Goal: Transaction & Acquisition: Purchase product/service

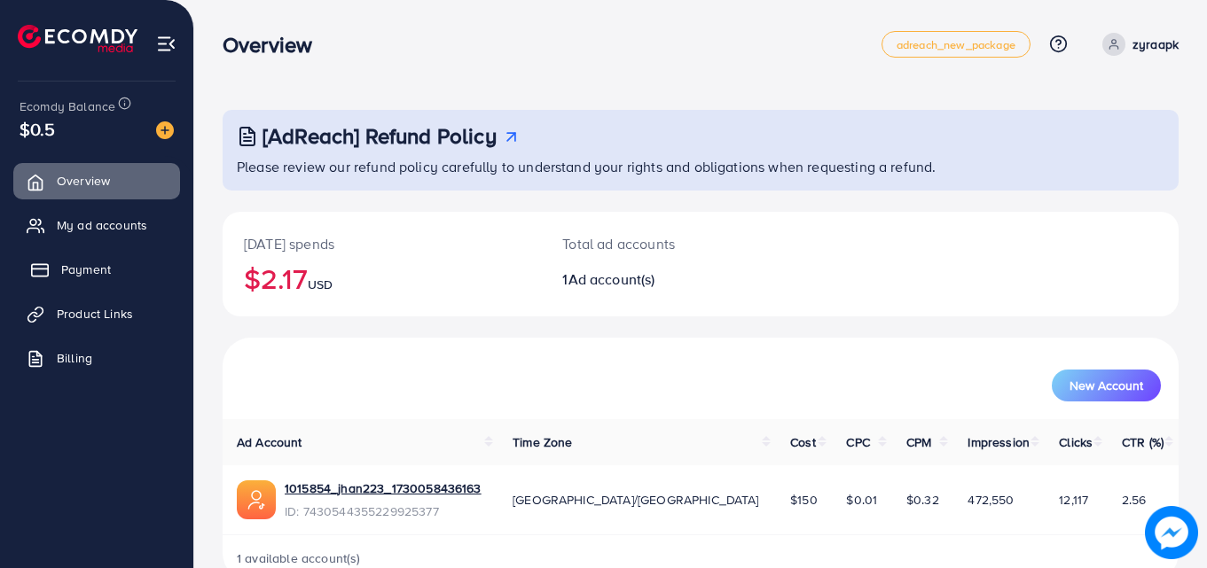
click at [29, 270] on link "Payment" at bounding box center [96, 269] width 167 height 35
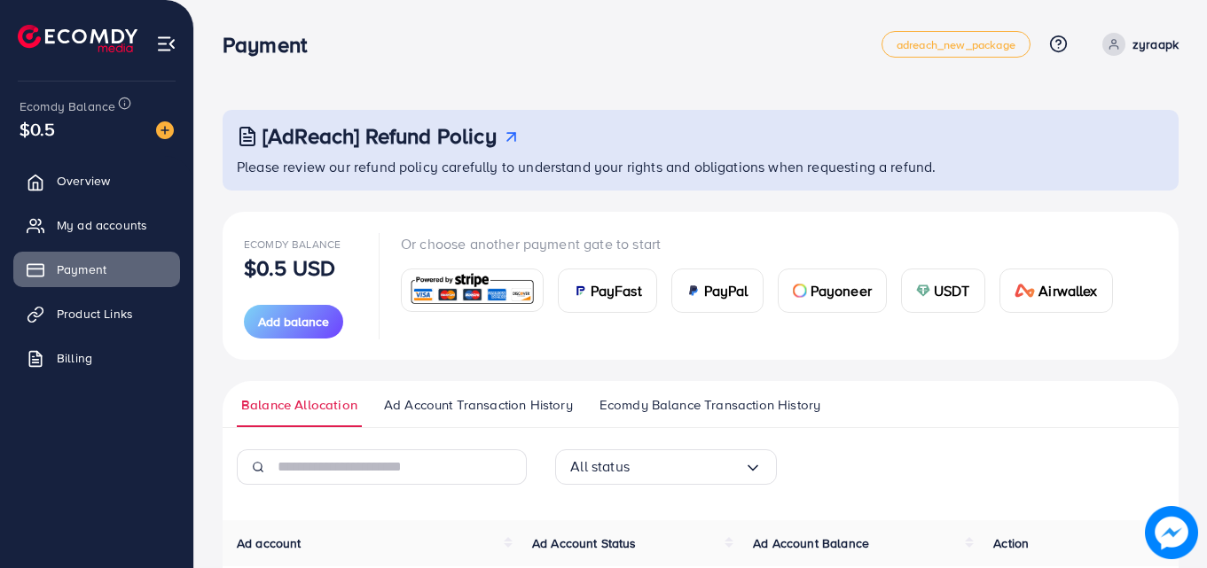
scroll to position [198, 0]
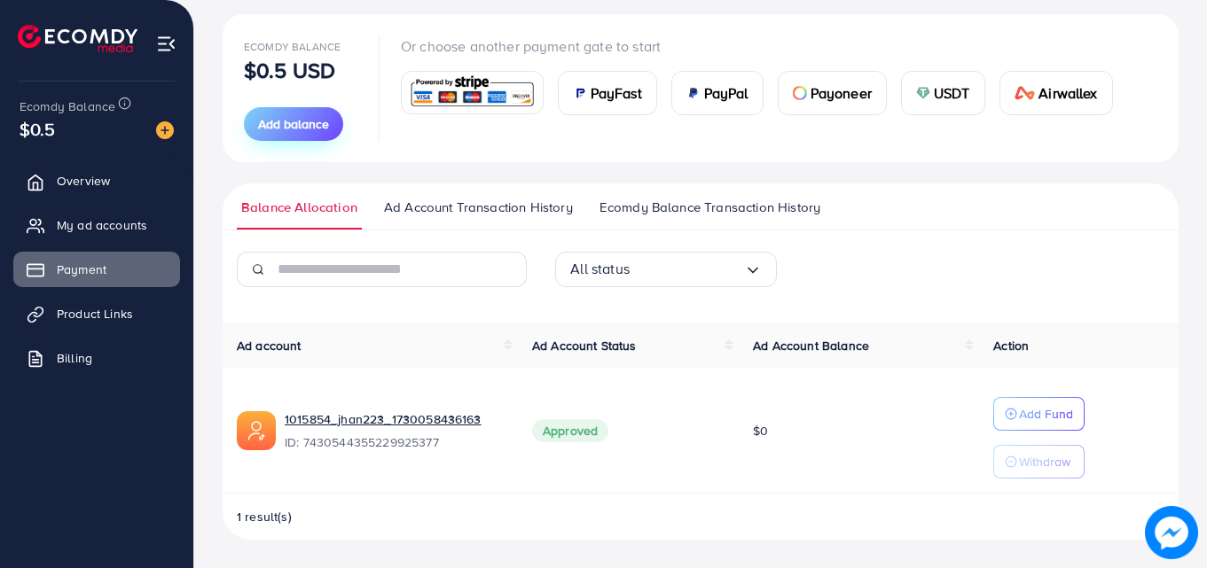
click at [290, 115] on span "Add balance" at bounding box center [293, 124] width 71 height 18
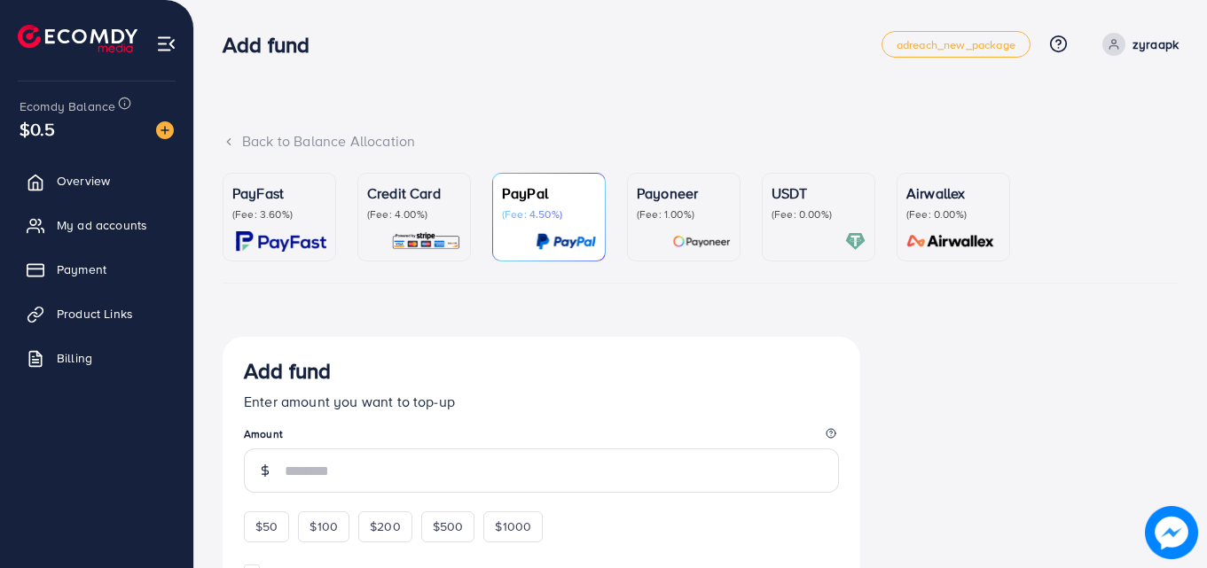
click at [386, 176] on link "Credit Card (Fee: 4.00%)" at bounding box center [414, 217] width 114 height 89
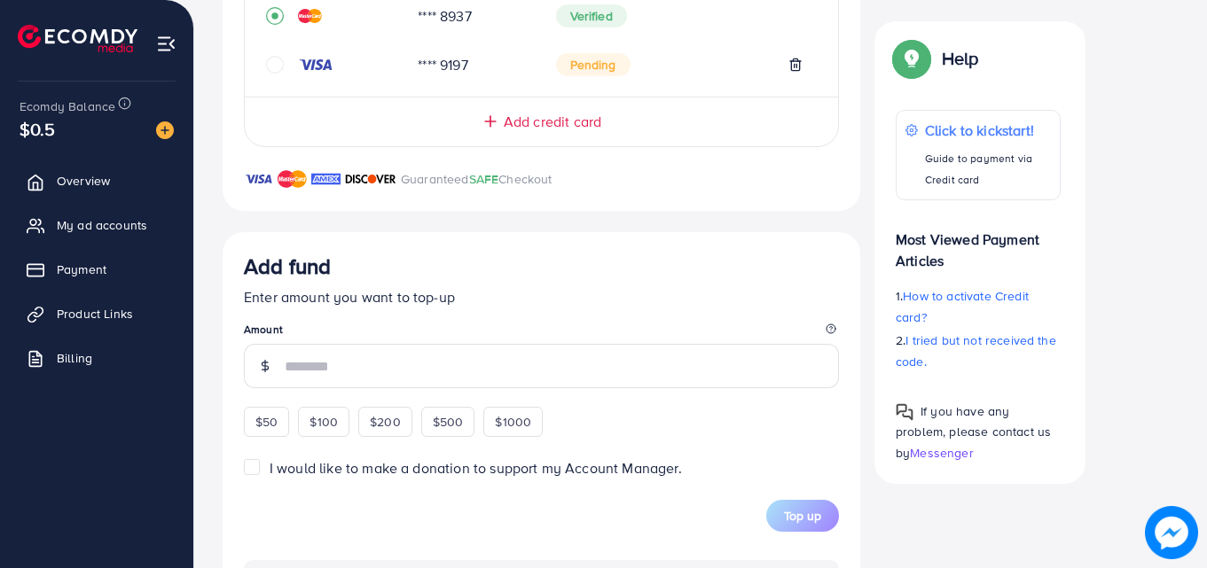
scroll to position [478, 0]
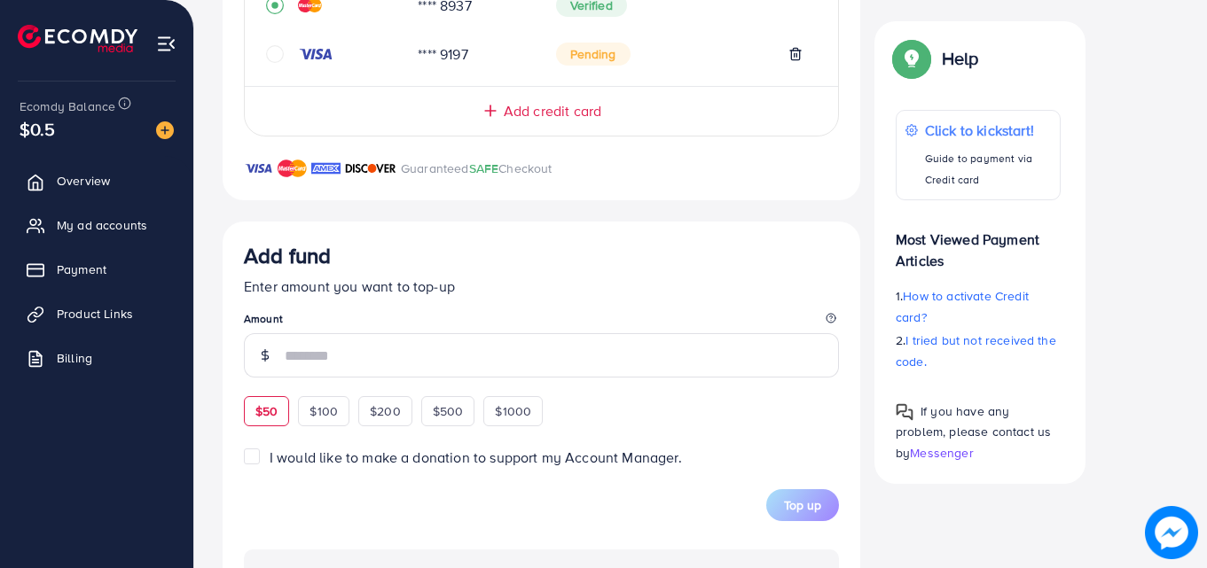
click at [257, 401] on div "$50" at bounding box center [266, 411] width 45 height 30
type input "**"
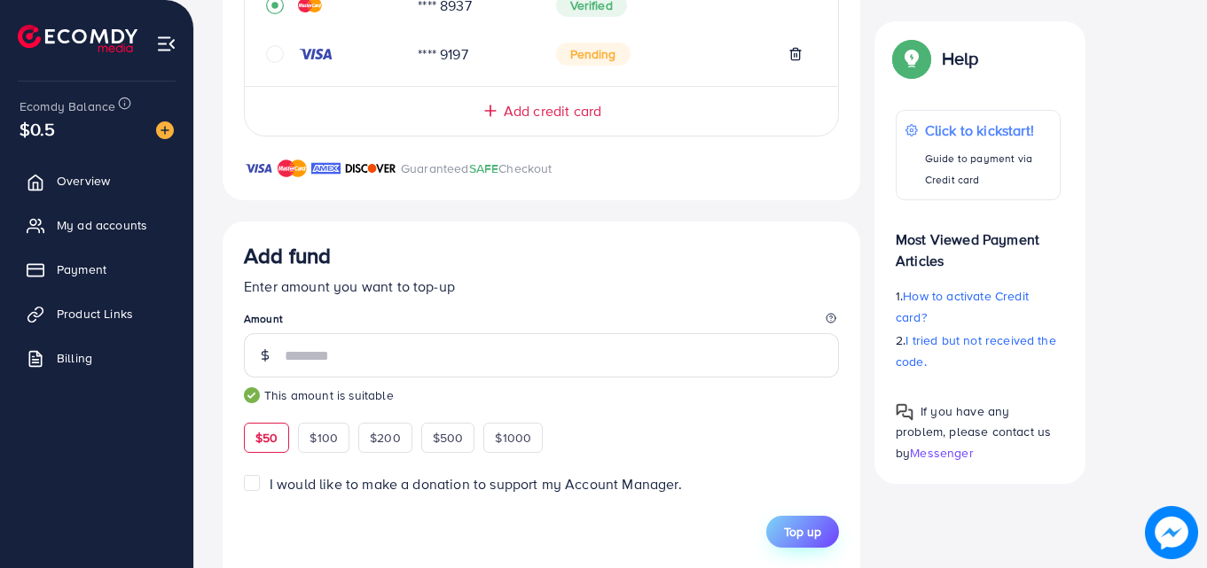
click at [810, 521] on button "Top up" at bounding box center [802, 532] width 73 height 32
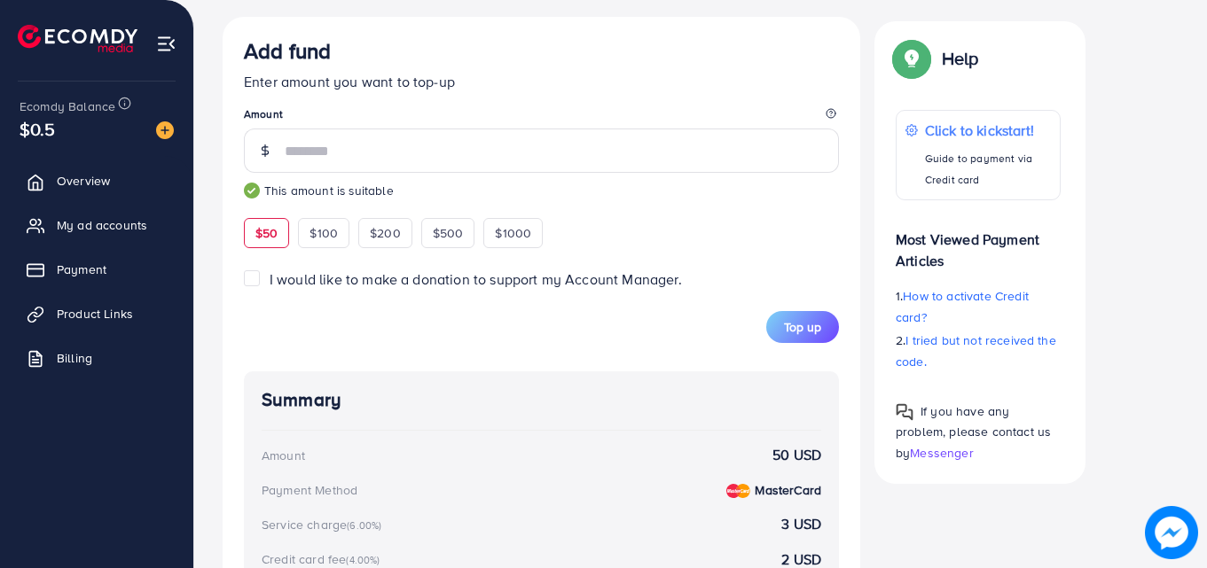
scroll to position [681, 0]
click at [808, 334] on span "Top up" at bounding box center [802, 329] width 37 height 18
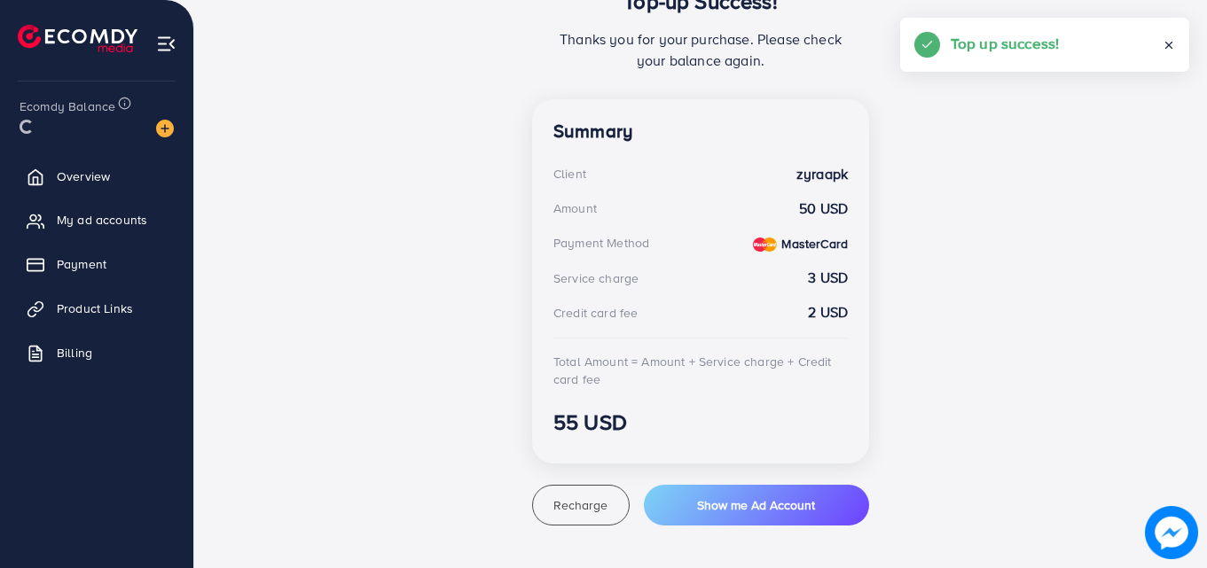
scroll to position [417, 0]
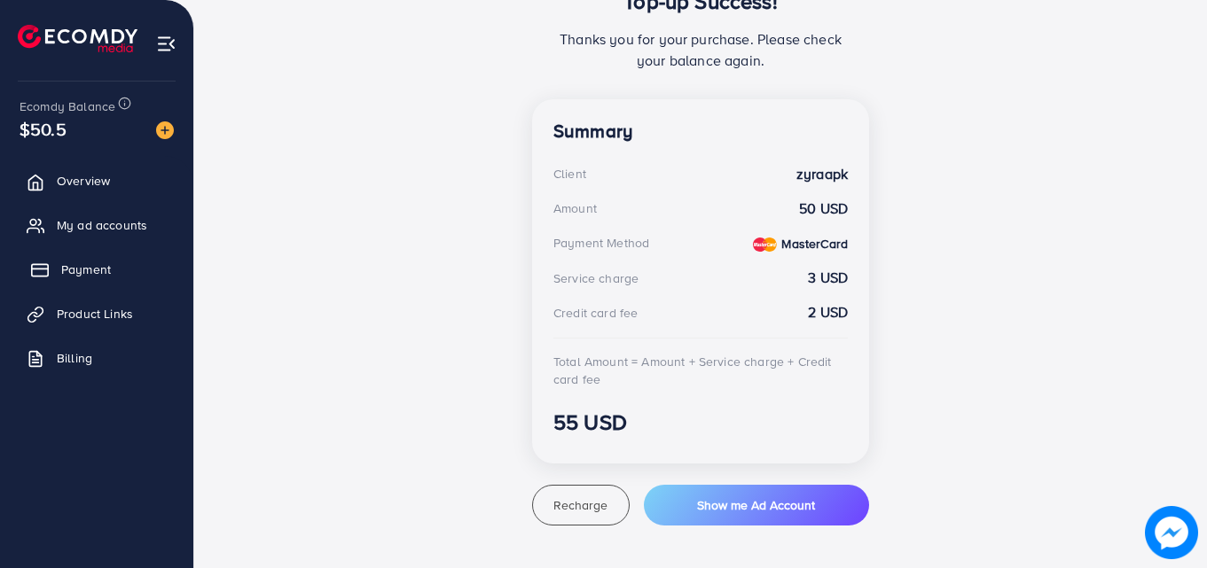
click at [86, 270] on span "Payment" at bounding box center [86, 270] width 50 height 18
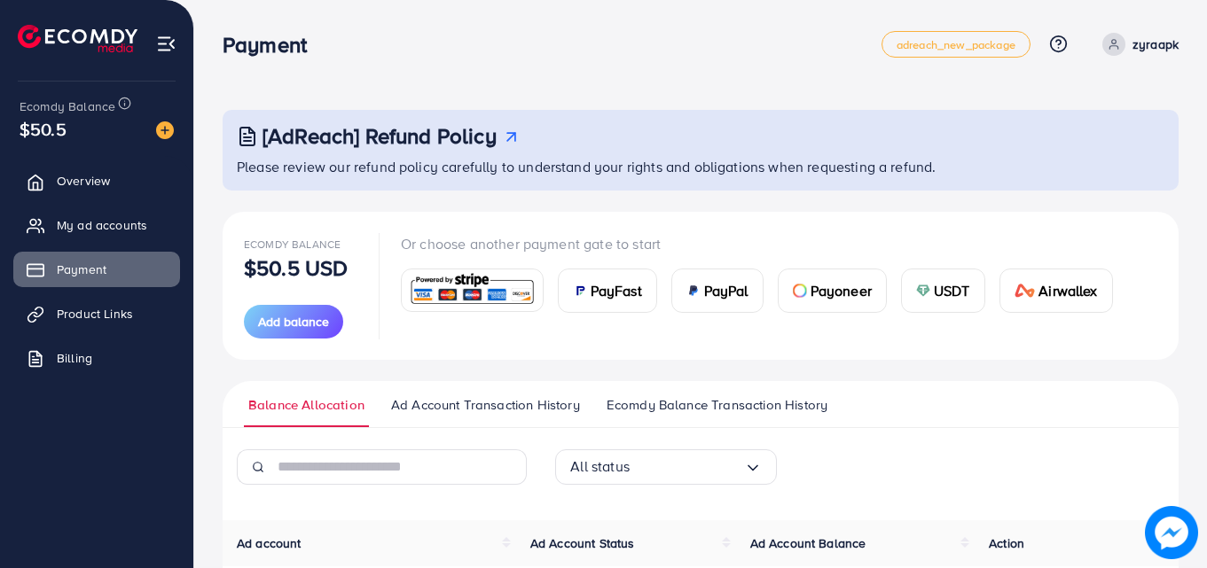
scroll to position [212, 0]
